Goal: Go to known website: Go to known website

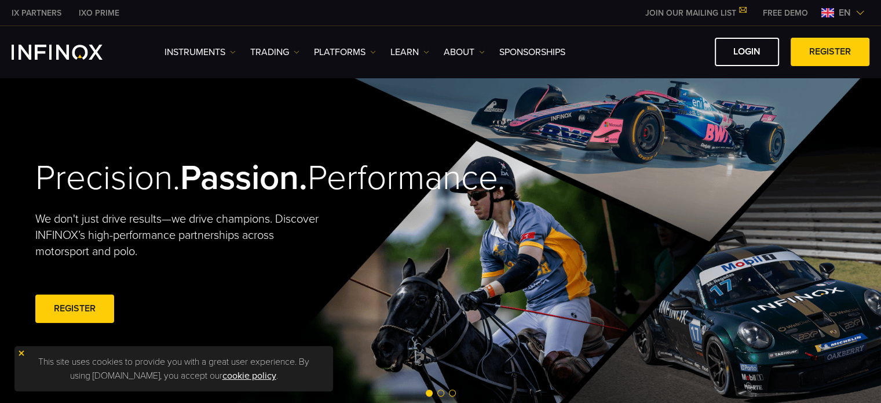
click at [850, 11] on span "en" at bounding box center [844, 13] width 21 height 14
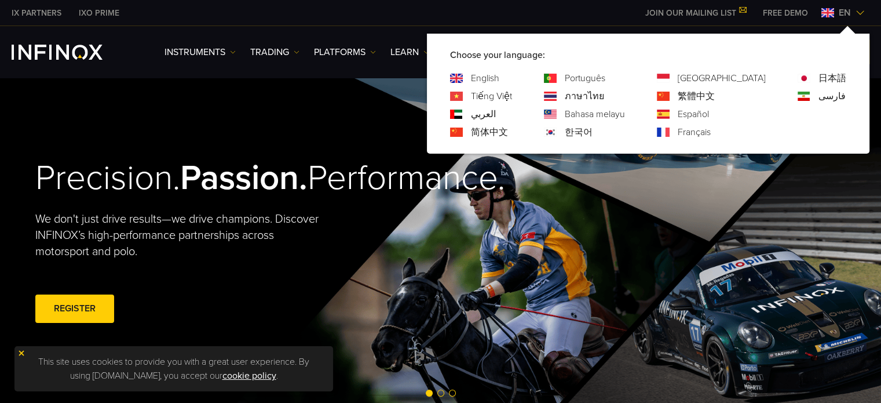
click at [715, 97] on link "繁體中文" at bounding box center [696, 96] width 37 height 14
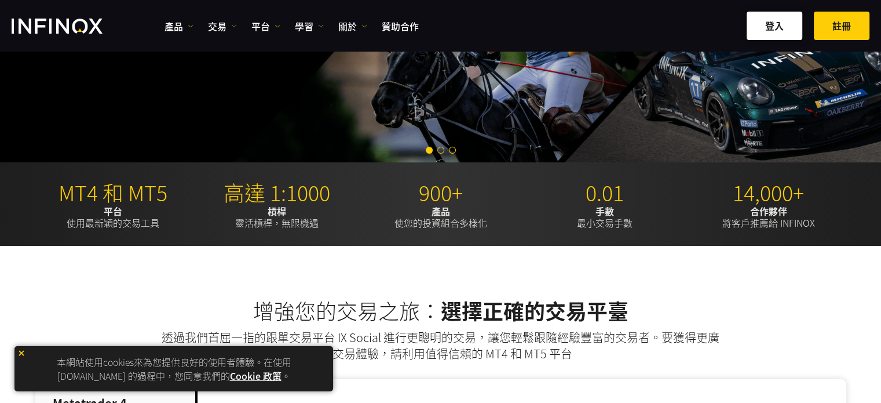
click at [785, 30] on link "登入" at bounding box center [775, 26] width 56 height 28
